Goal: Transaction & Acquisition: Purchase product/service

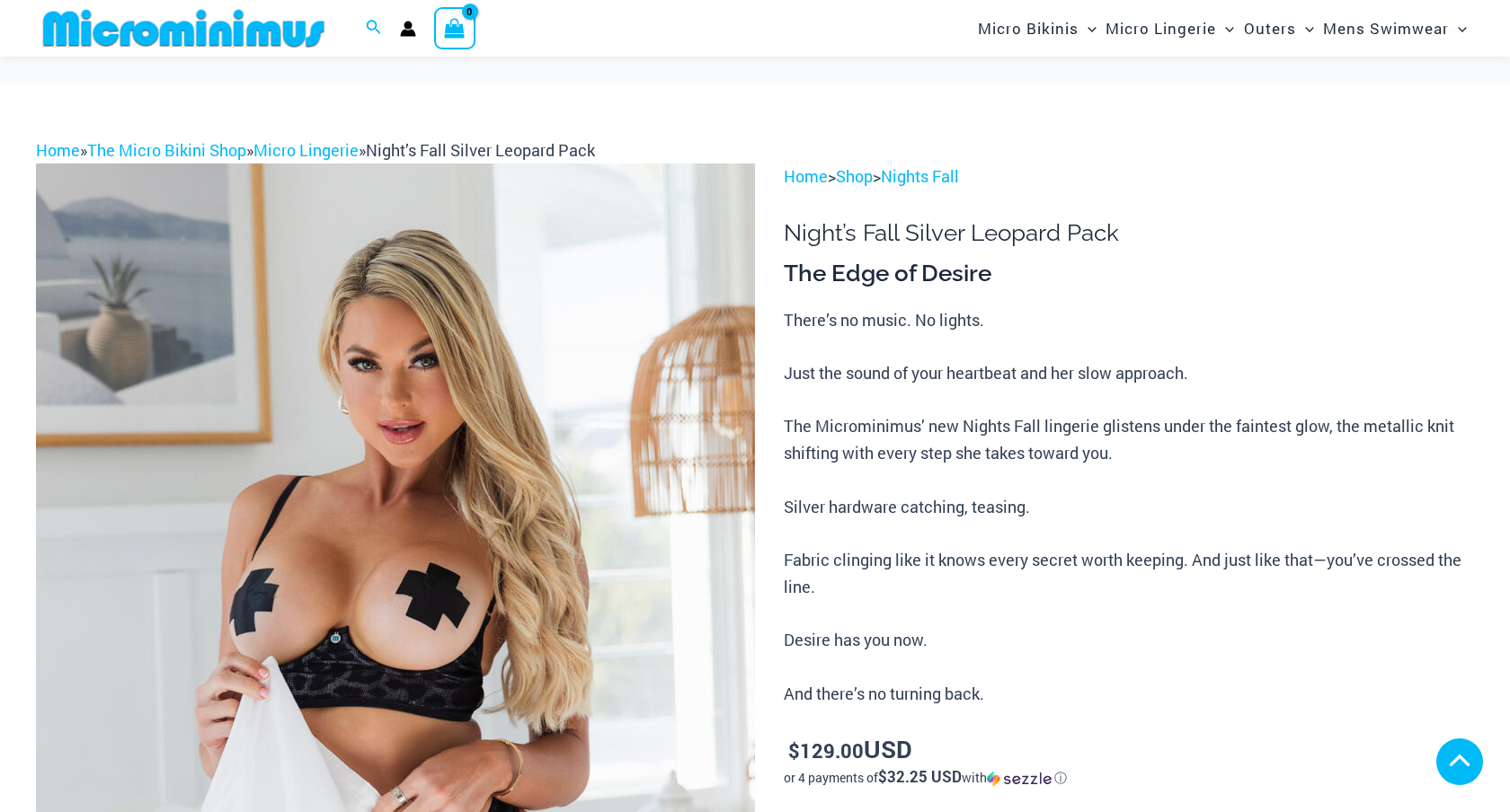
scroll to position [785, 0]
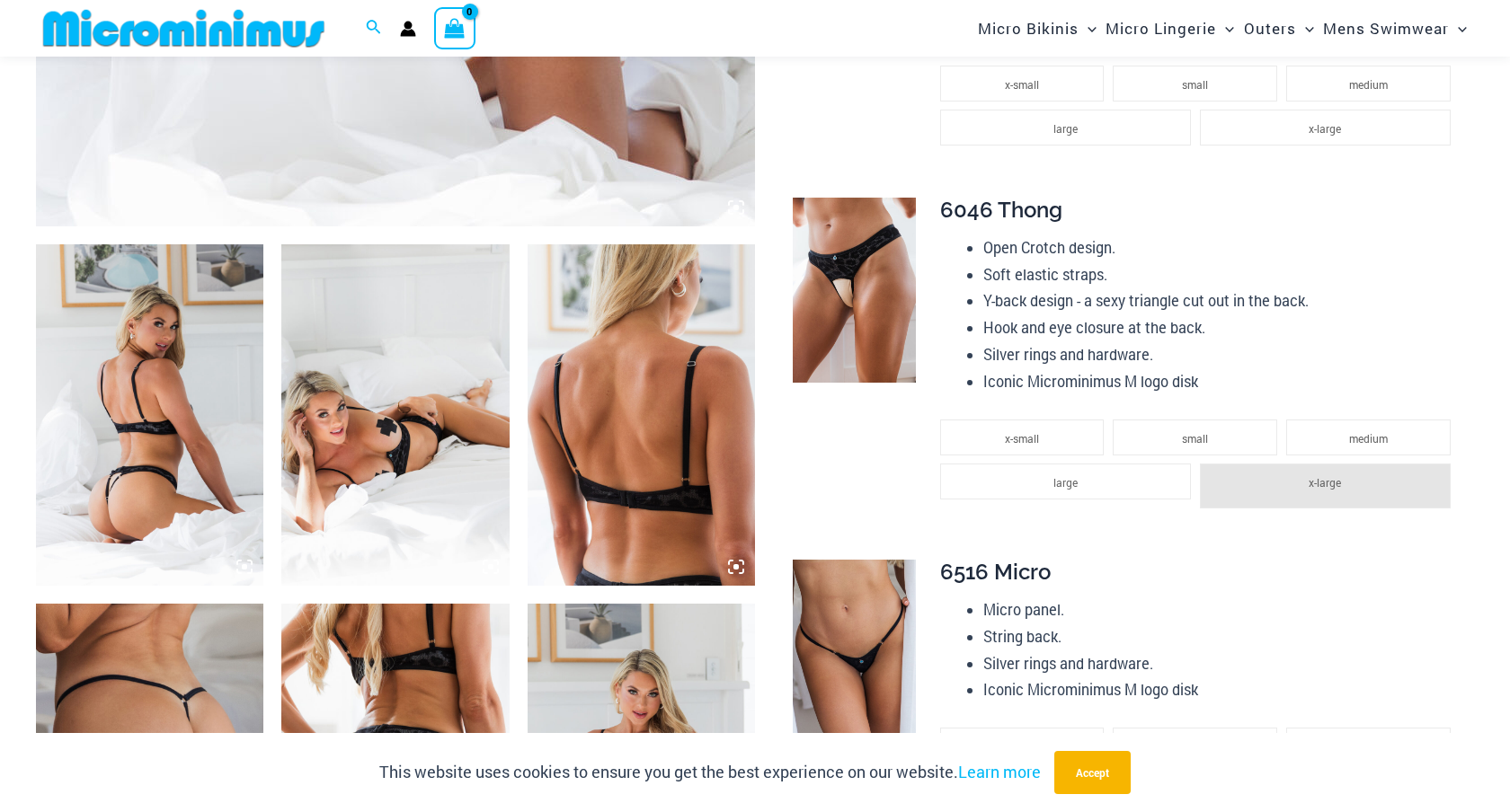
scroll to position [1035, 0]
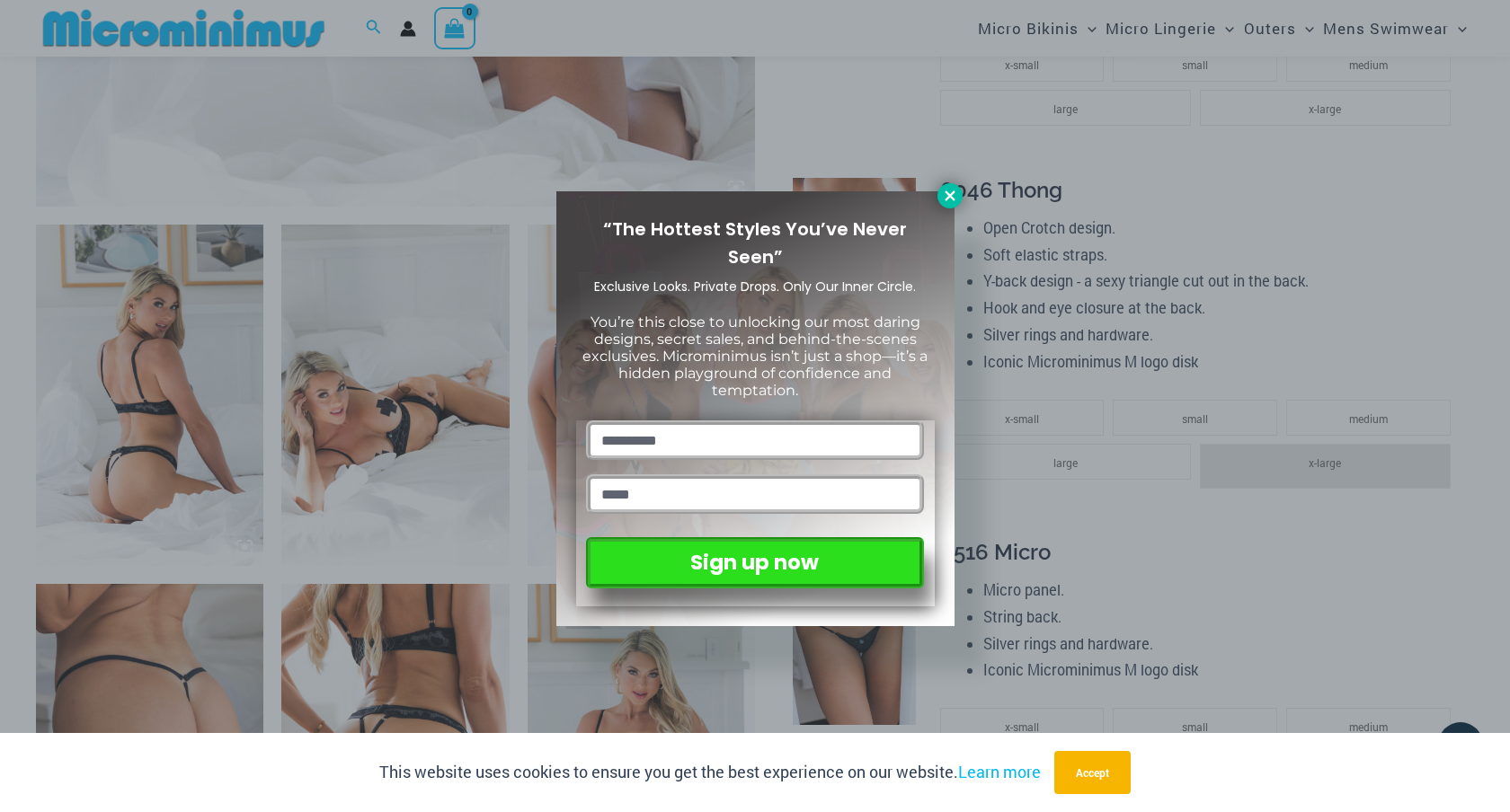
click at [950, 193] on icon at bounding box center [949, 196] width 9 height 9
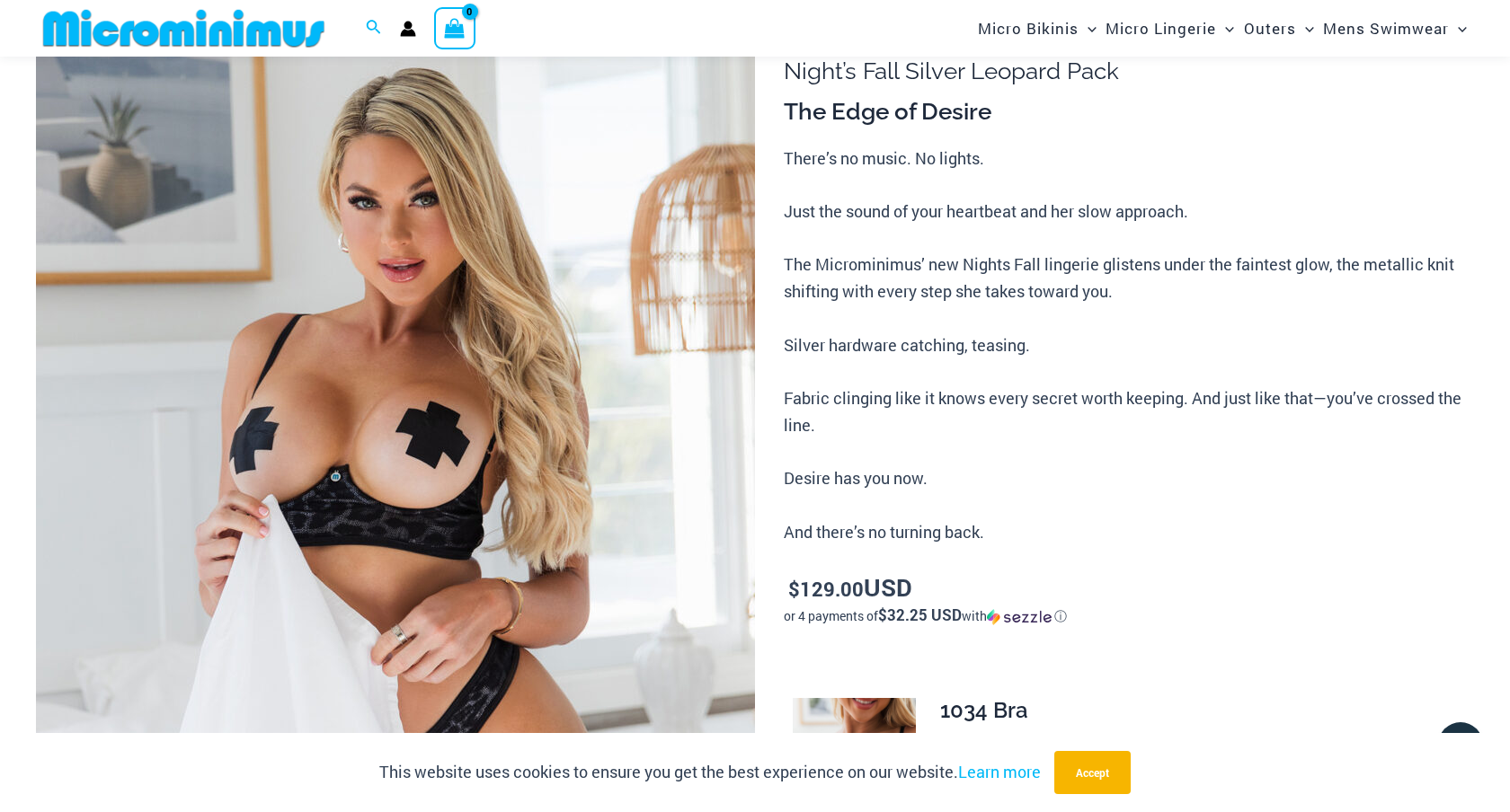
scroll to position [0, 0]
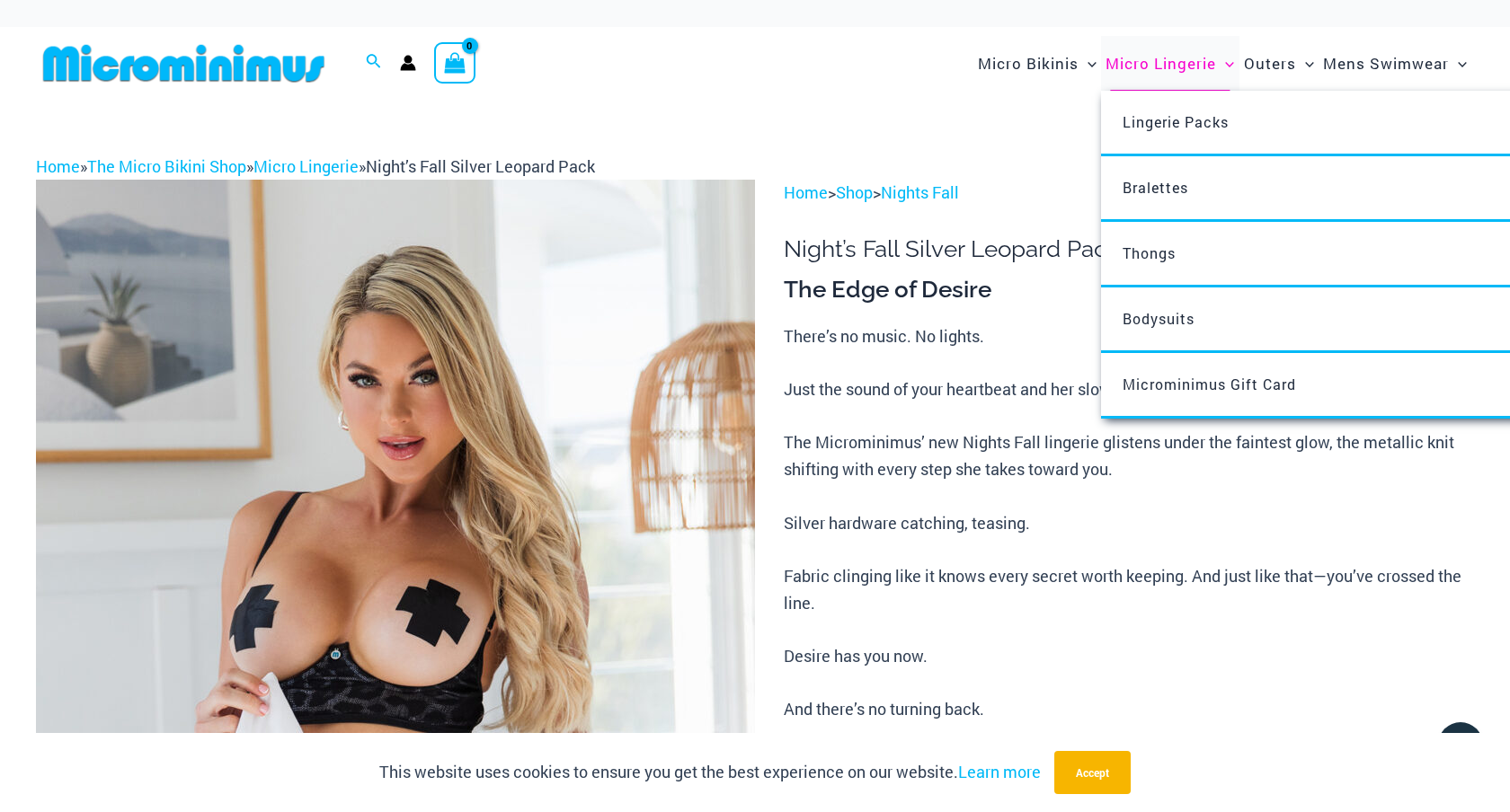
click at [1171, 64] on span "Micro Lingerie" at bounding box center [1160, 63] width 111 height 45
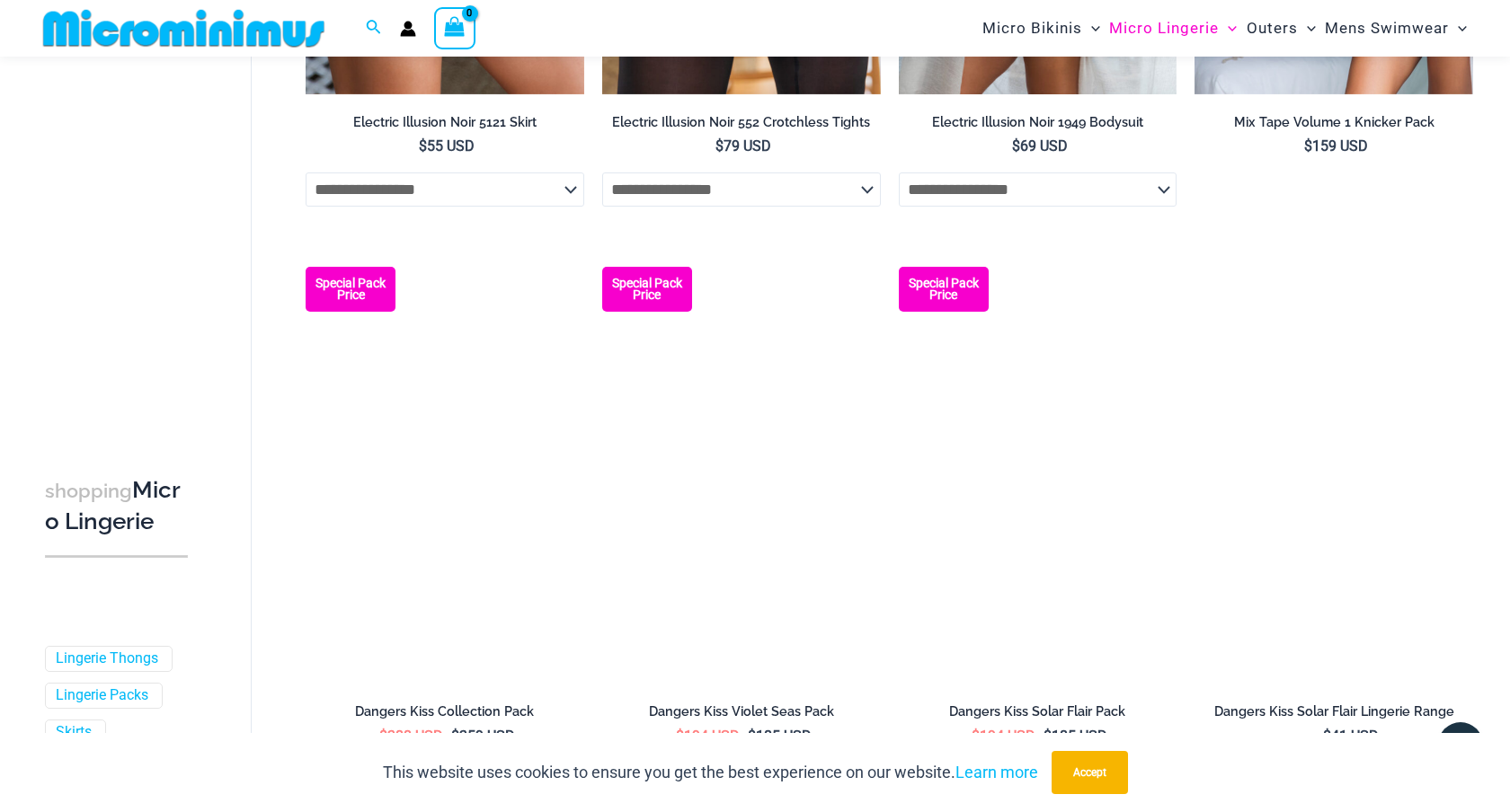
scroll to position [4347, 0]
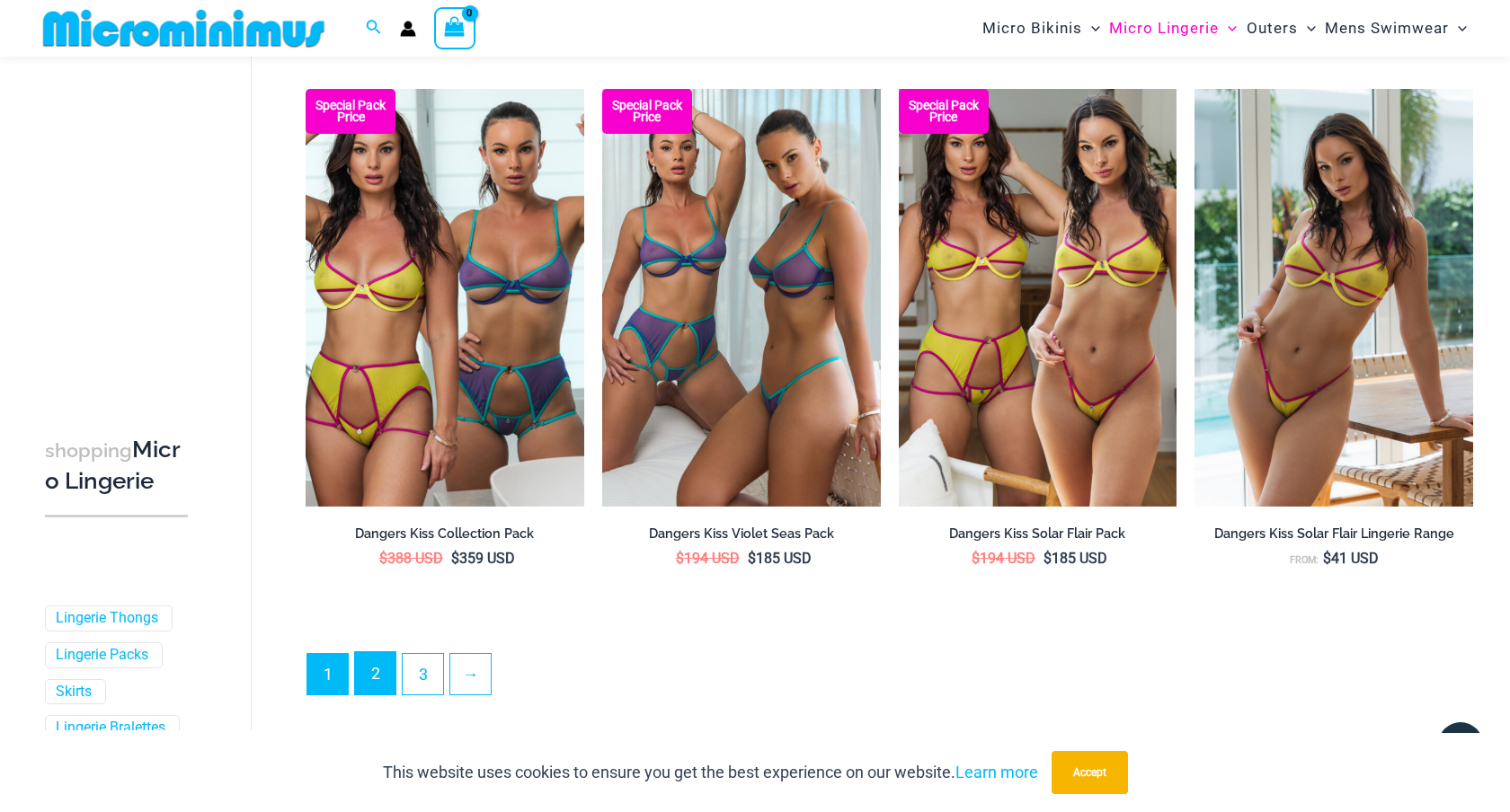
click at [385, 668] on link "2" at bounding box center [375, 673] width 41 height 43
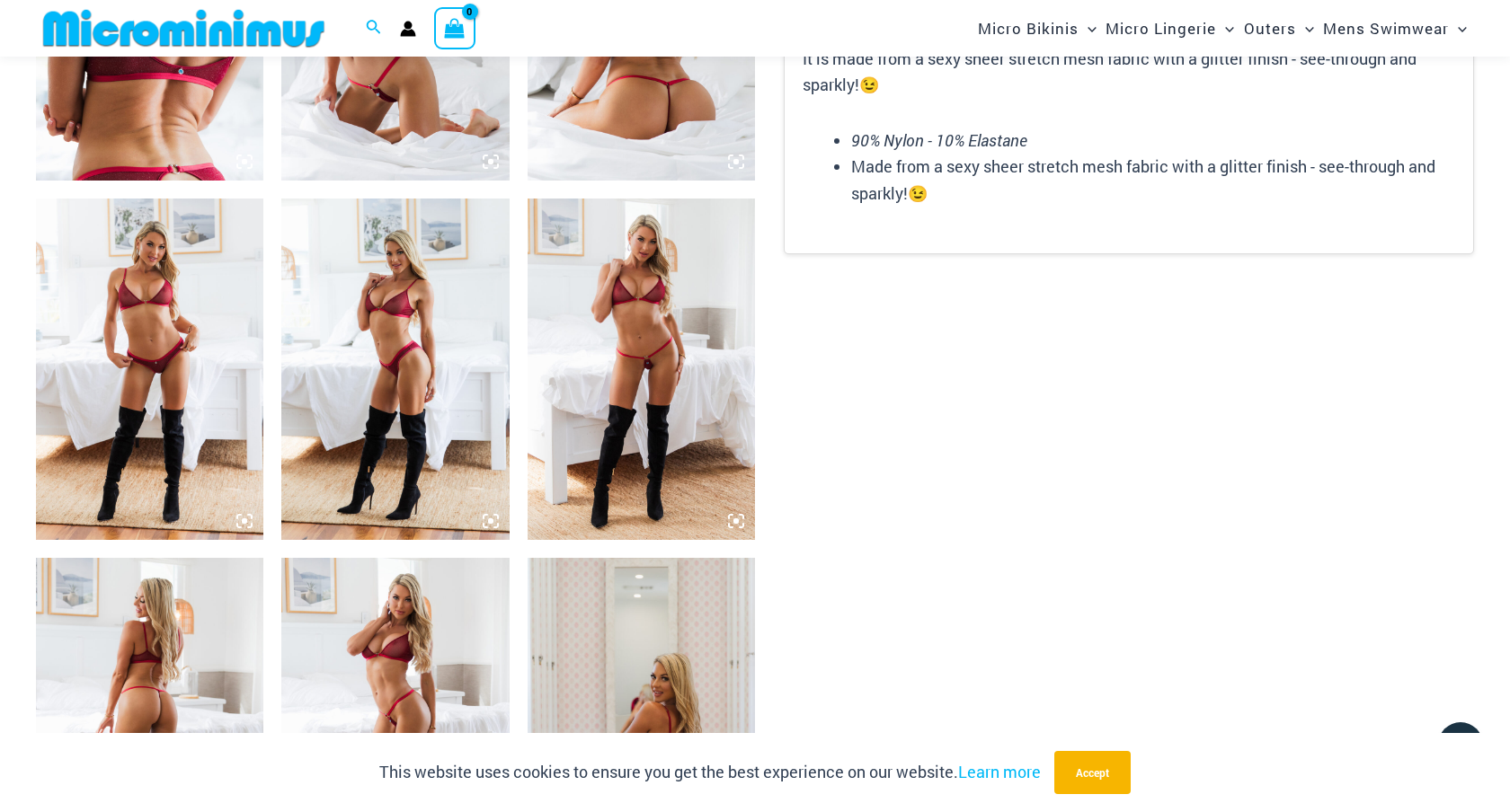
scroll to position [1507, 0]
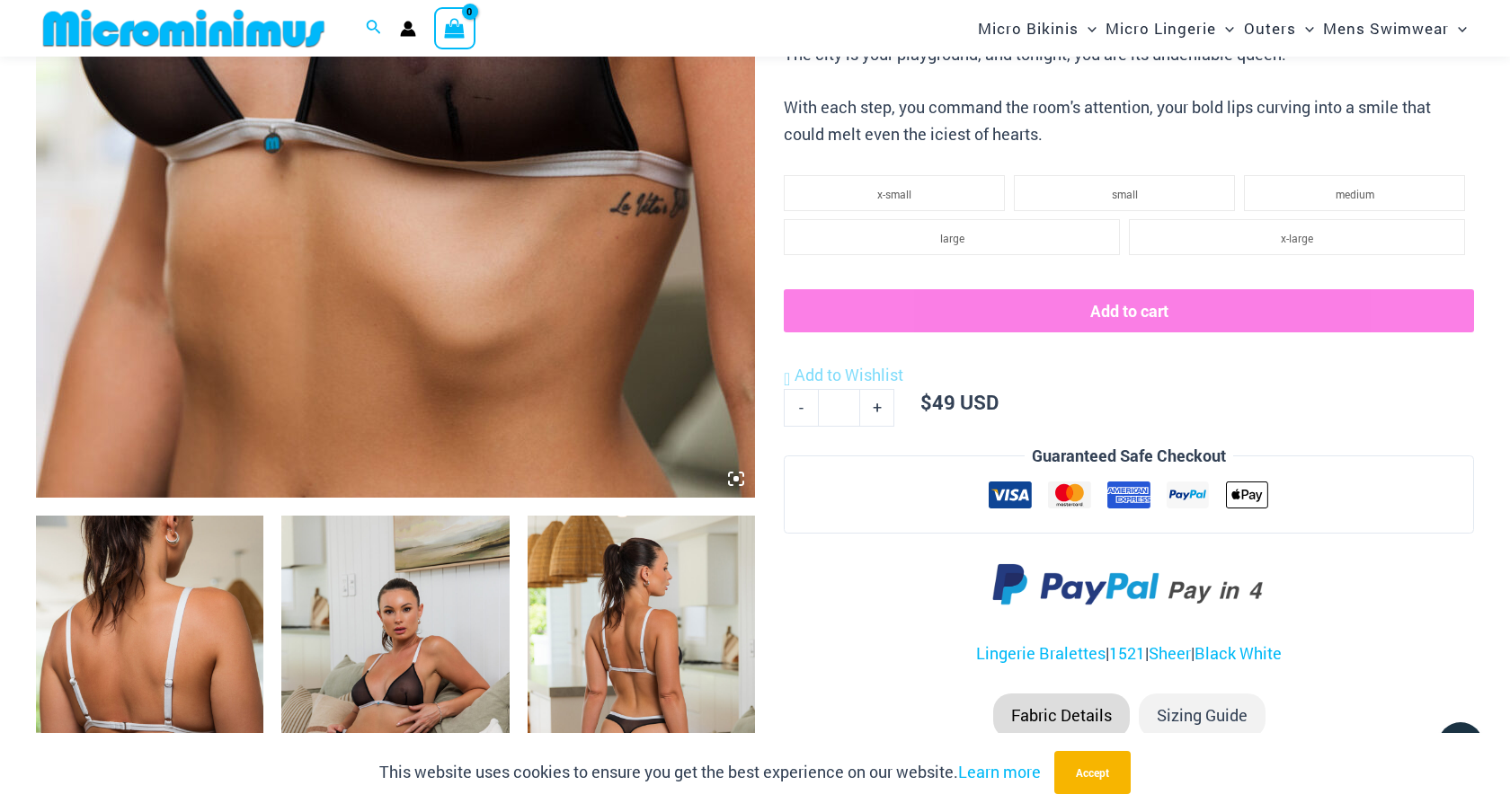
scroll to position [742, 0]
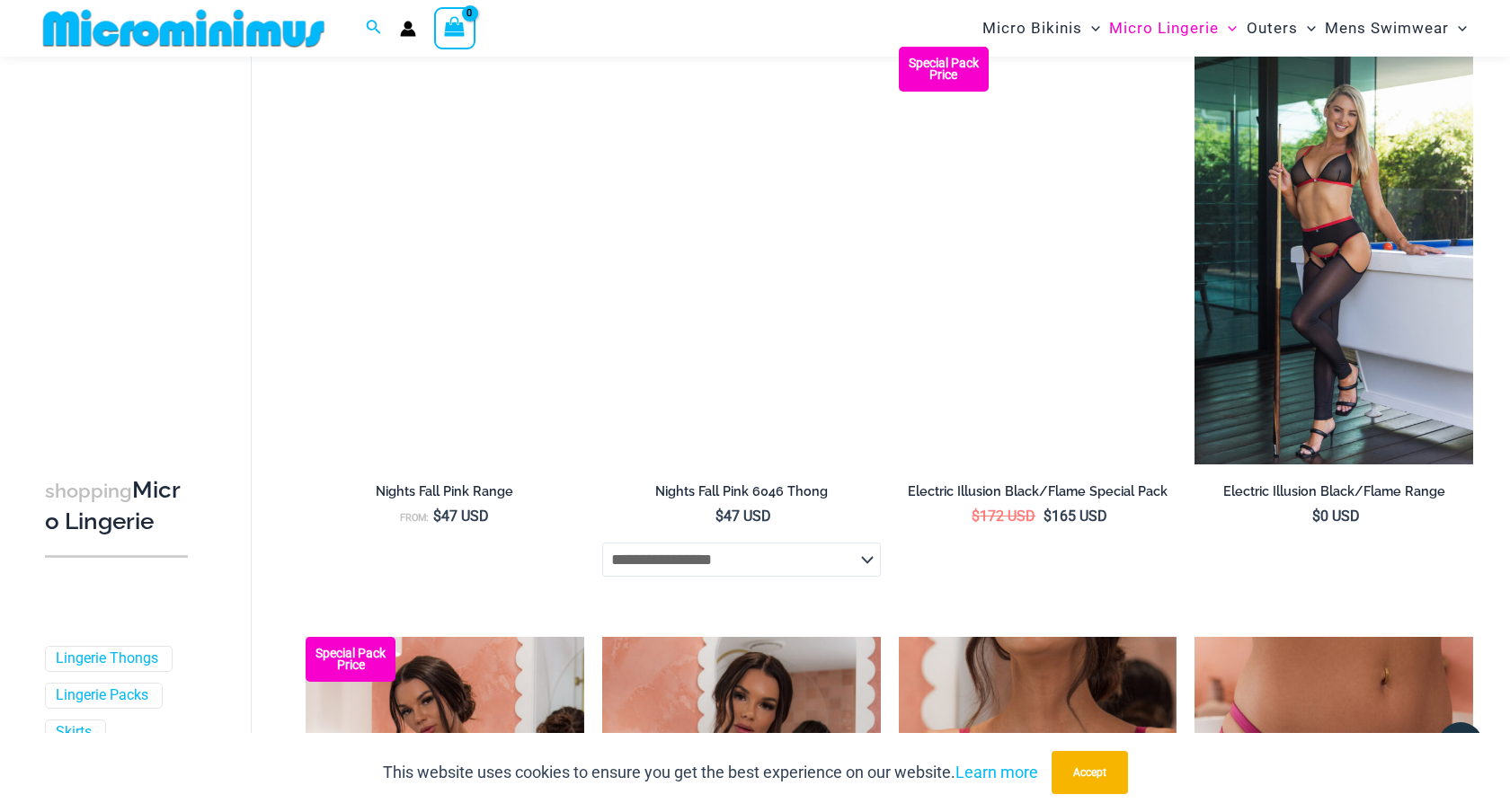
scroll to position [3792, 0]
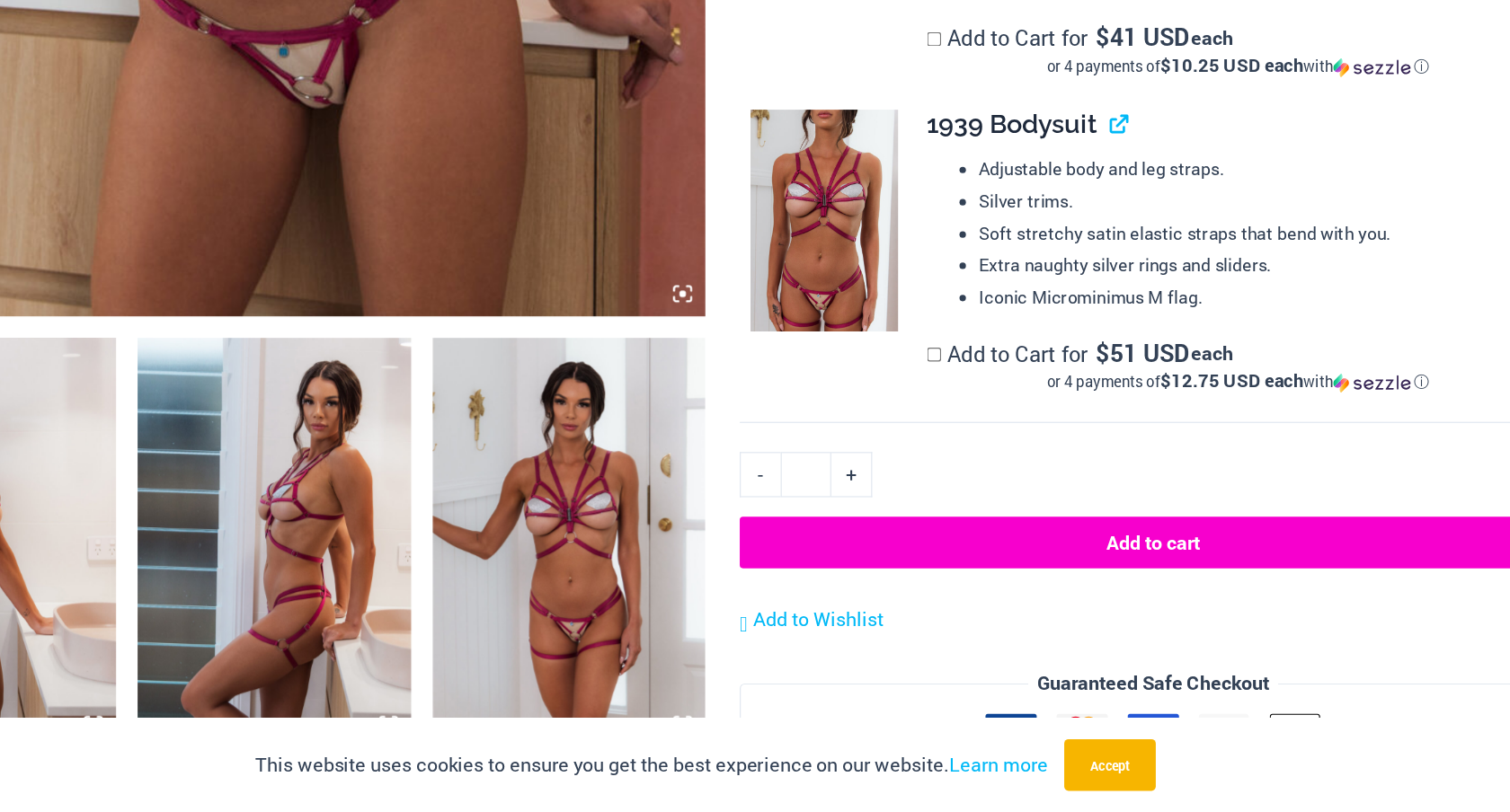
scroll to position [286, 0]
